Goal: Task Accomplishment & Management: Use online tool/utility

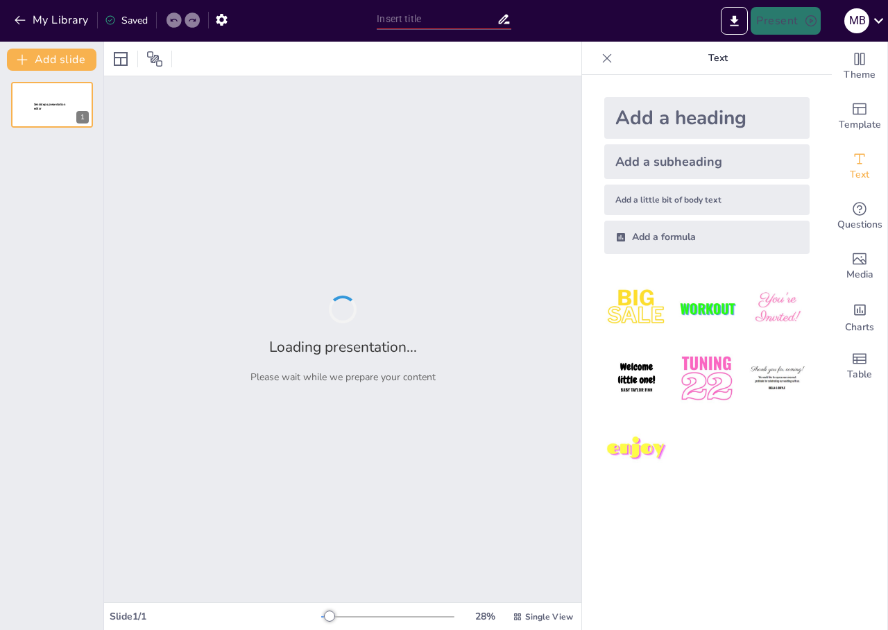
type input "Presentation about Higher Education"
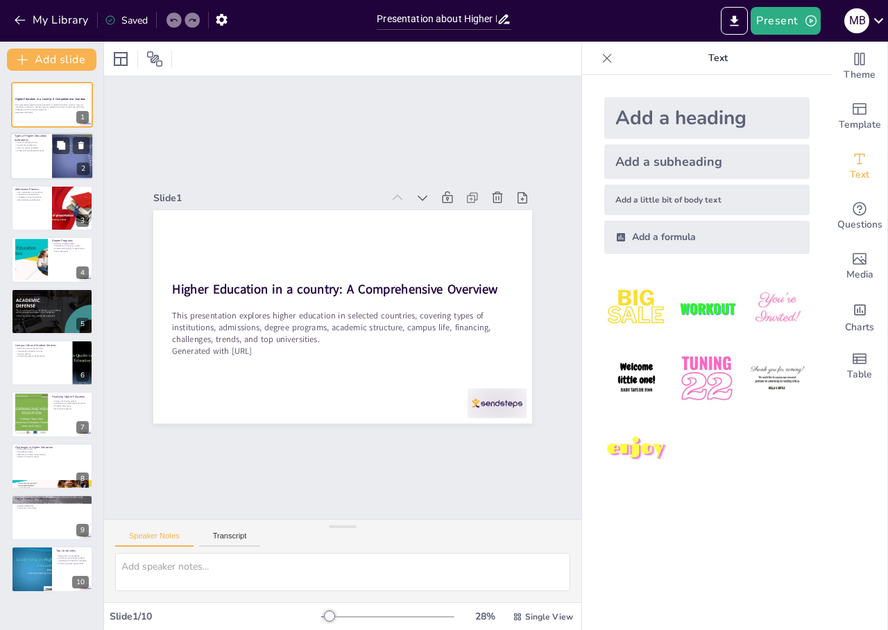
click at [48, 144] on div at bounding box center [51, 156] width 83 height 47
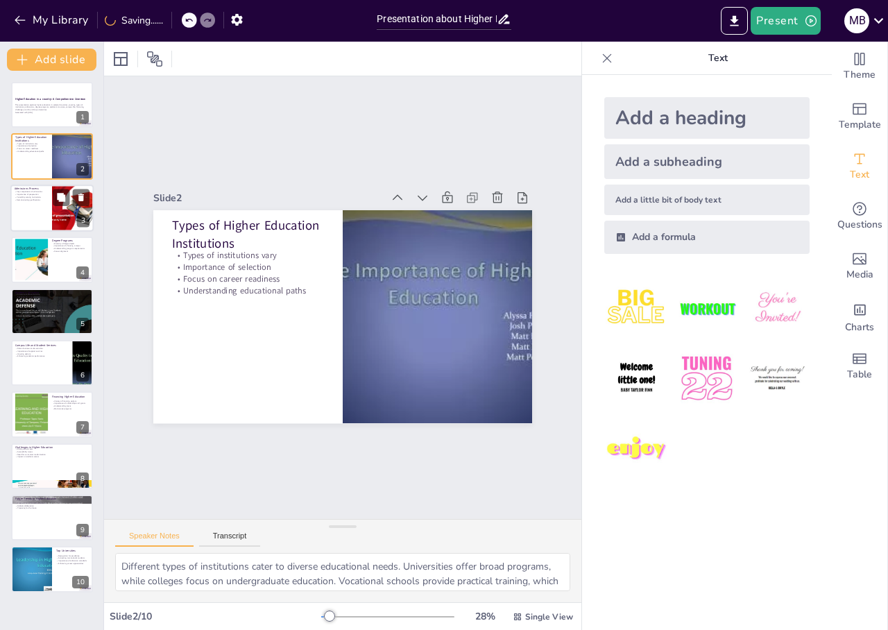
click at [40, 219] on div at bounding box center [51, 208] width 83 height 47
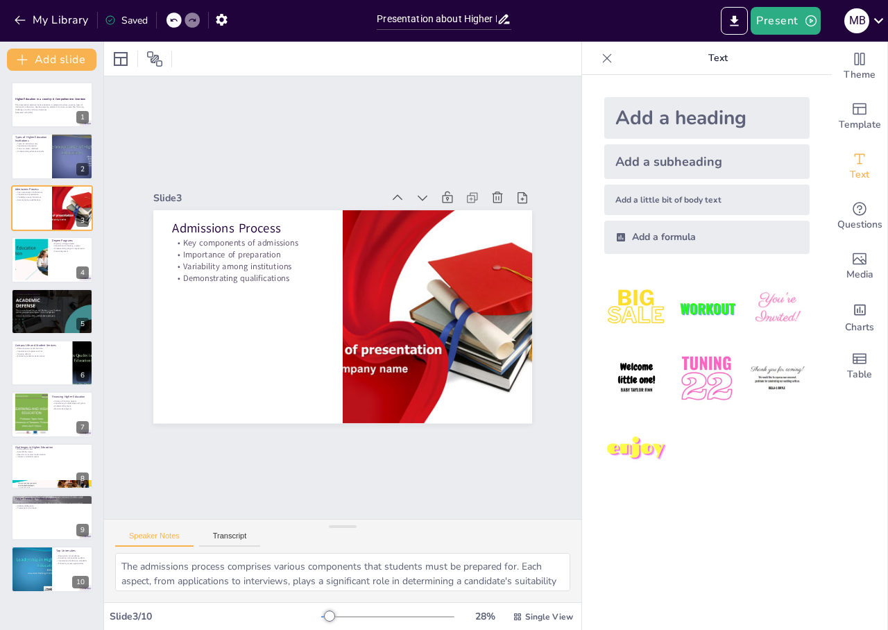
click at [52, 287] on div "Higher Education in a country: A Comprehensive Overview This presentation explo…" at bounding box center [51, 337] width 103 height 511
click at [45, 275] on div at bounding box center [31, 260] width 75 height 42
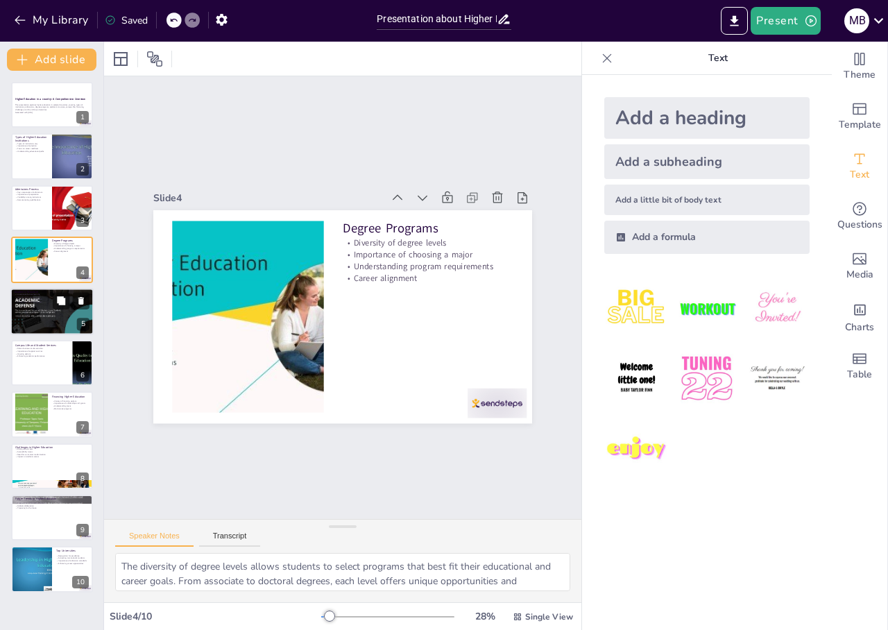
click at [68, 331] on div at bounding box center [51, 311] width 83 height 47
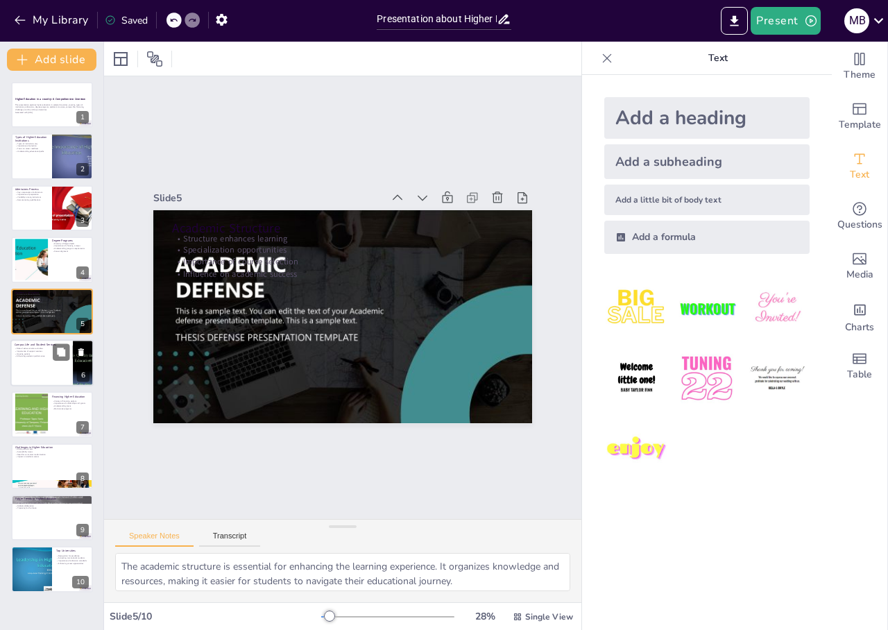
click at [59, 379] on div at bounding box center [51, 362] width 83 height 47
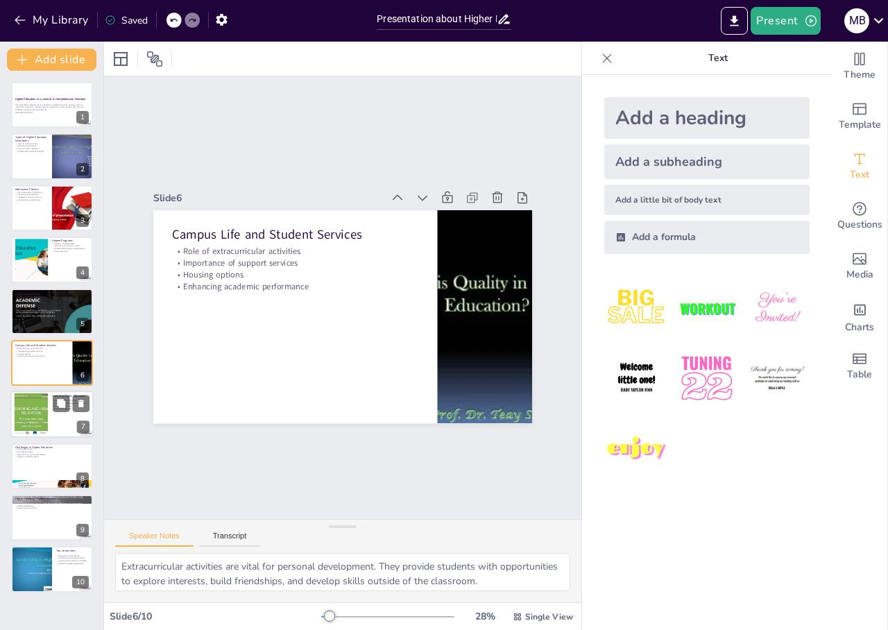
click at [65, 429] on div at bounding box center [51, 414] width 83 height 47
type textarea "The variety of financing options available allows students to choose what best …"
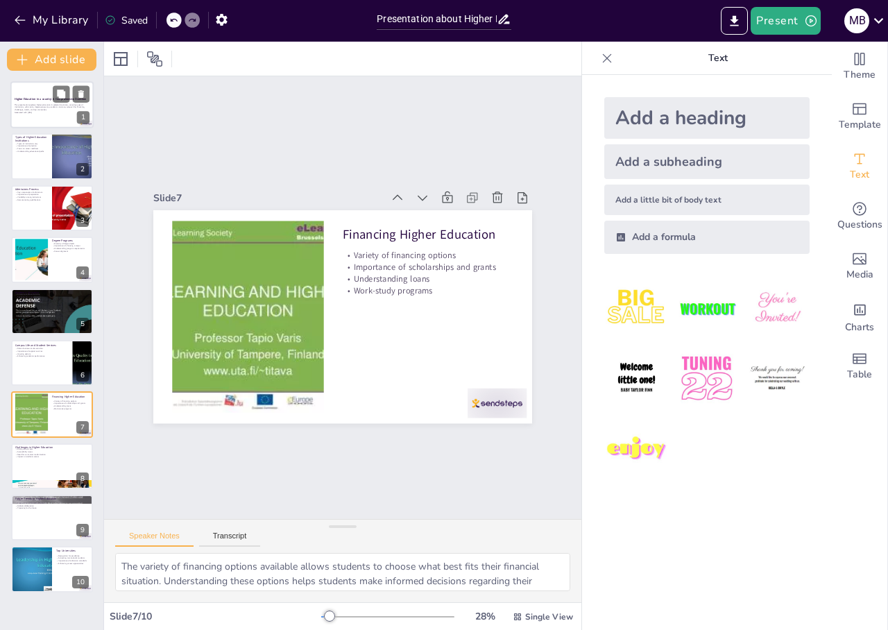
click at [52, 124] on div at bounding box center [51, 104] width 83 height 47
